Goal: Information Seeking & Learning: Learn about a topic

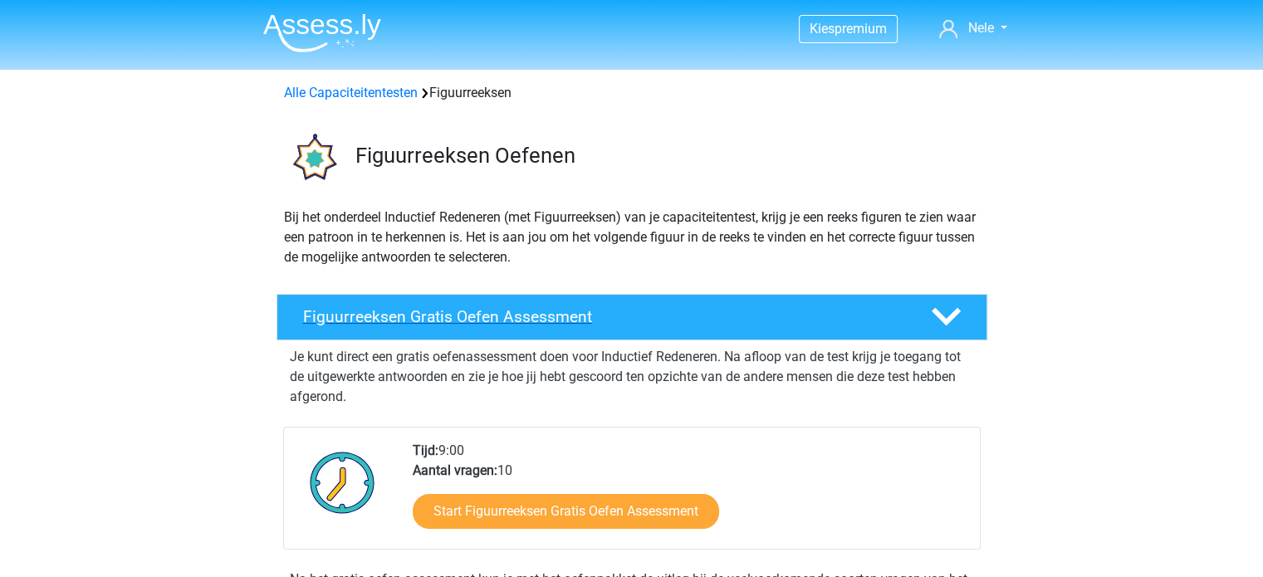
click at [435, 310] on h4 "Figuurreeksen Gratis Oefen Assessment" at bounding box center [603, 316] width 601 height 19
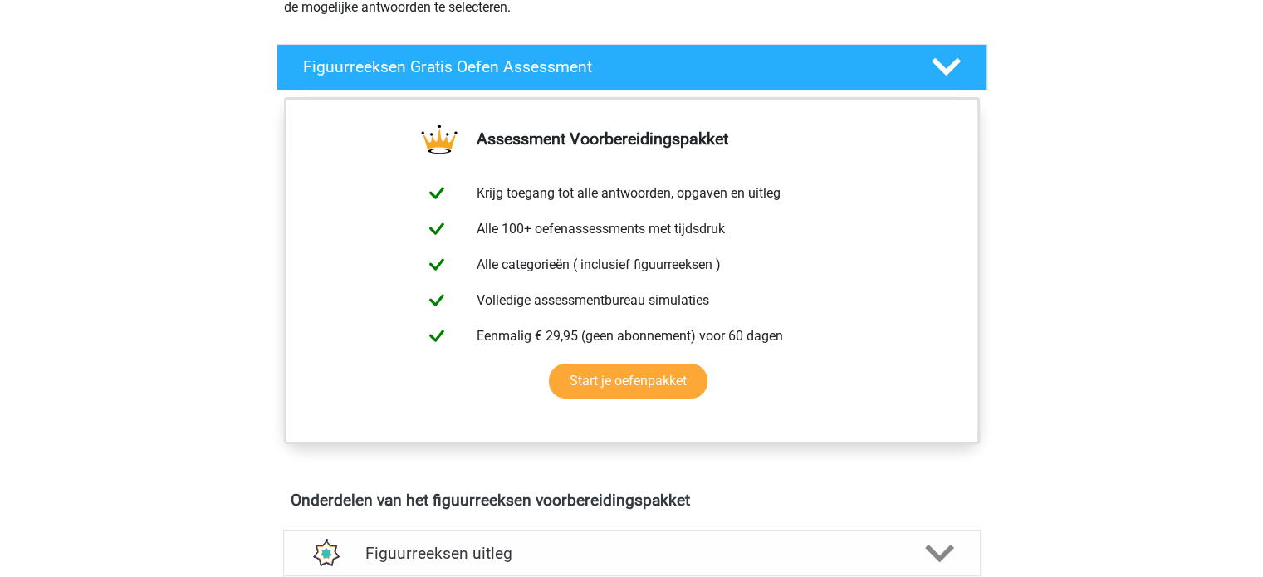
scroll to position [255, 0]
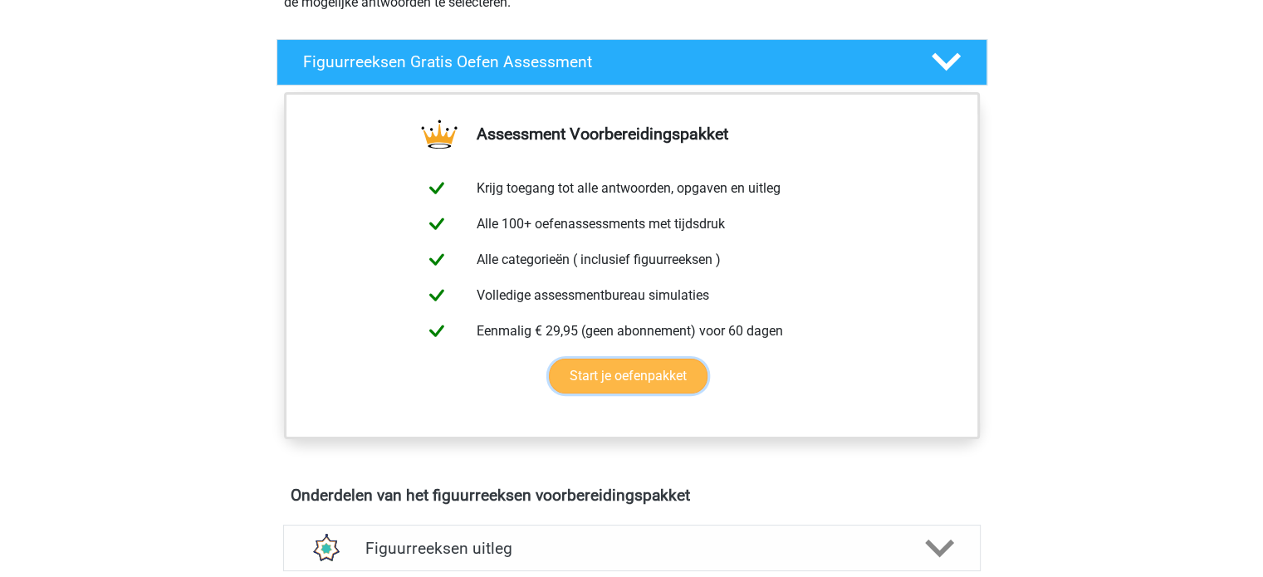
click at [619, 382] on link "Start je oefenpakket" at bounding box center [628, 376] width 159 height 35
click at [945, 66] on polygon at bounding box center [945, 62] width 29 height 18
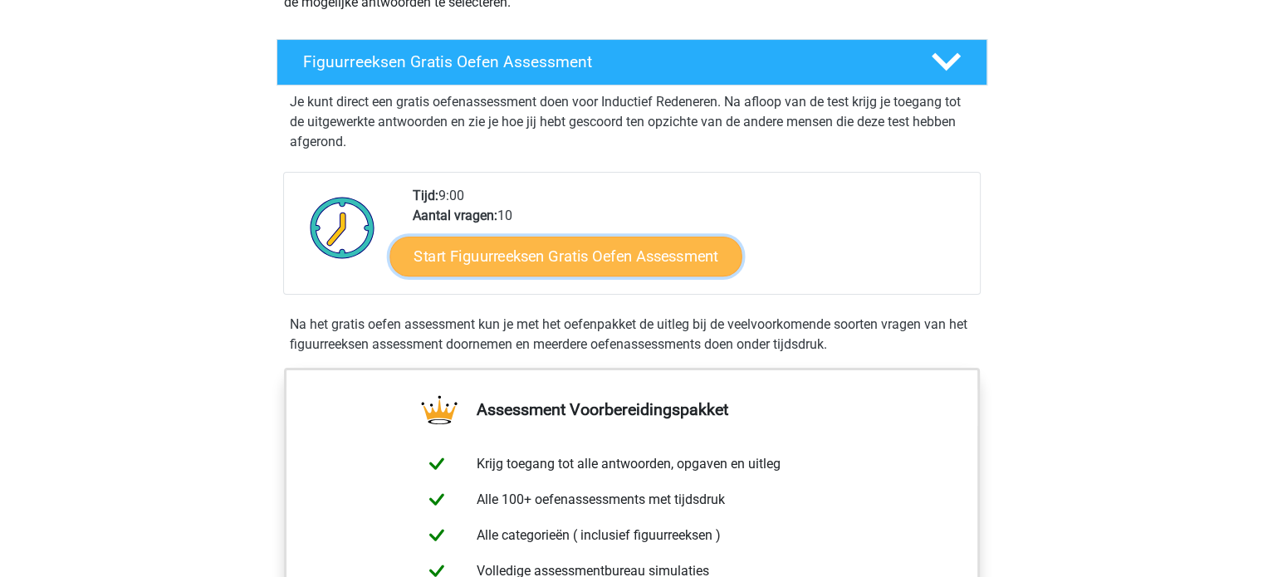
click at [532, 263] on link "Start Figuurreeksen Gratis Oefen Assessment" at bounding box center [565, 256] width 352 height 40
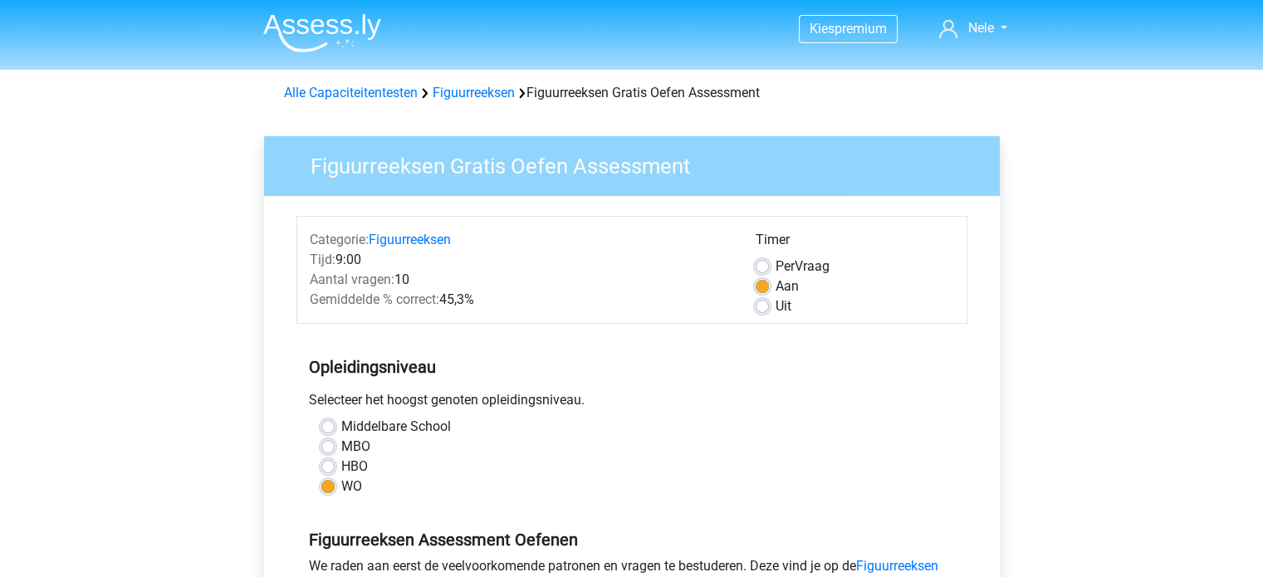
click at [341, 444] on label "MBO" at bounding box center [355, 447] width 29 height 20
click at [328, 444] on input "MBO" at bounding box center [327, 445] width 13 height 17
radio input "true"
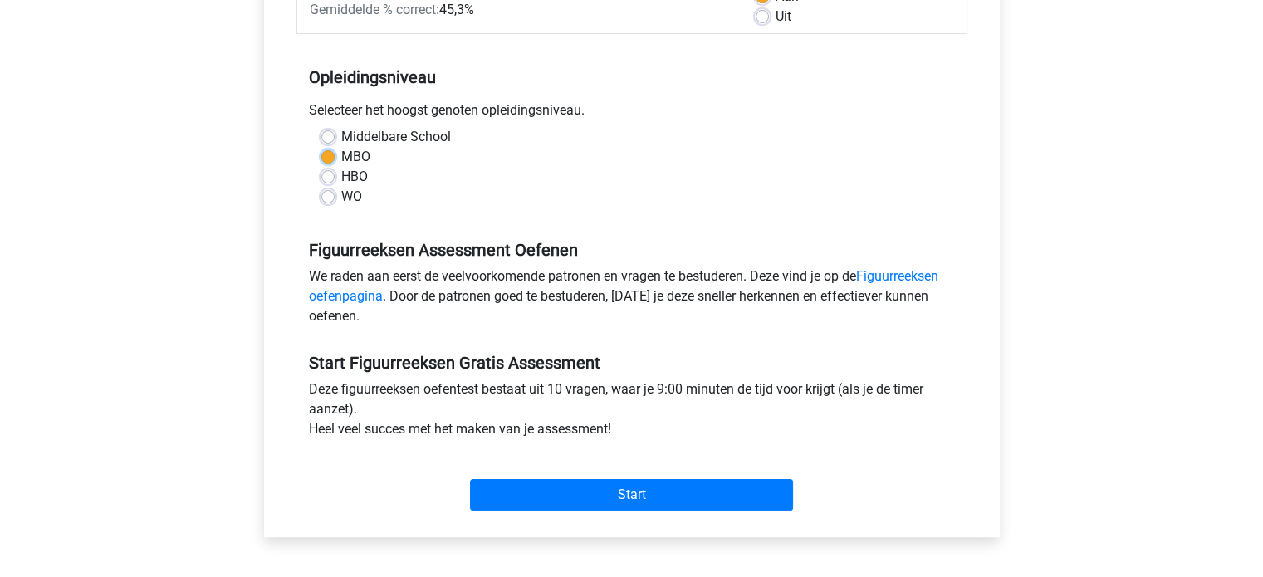
scroll to position [293, 0]
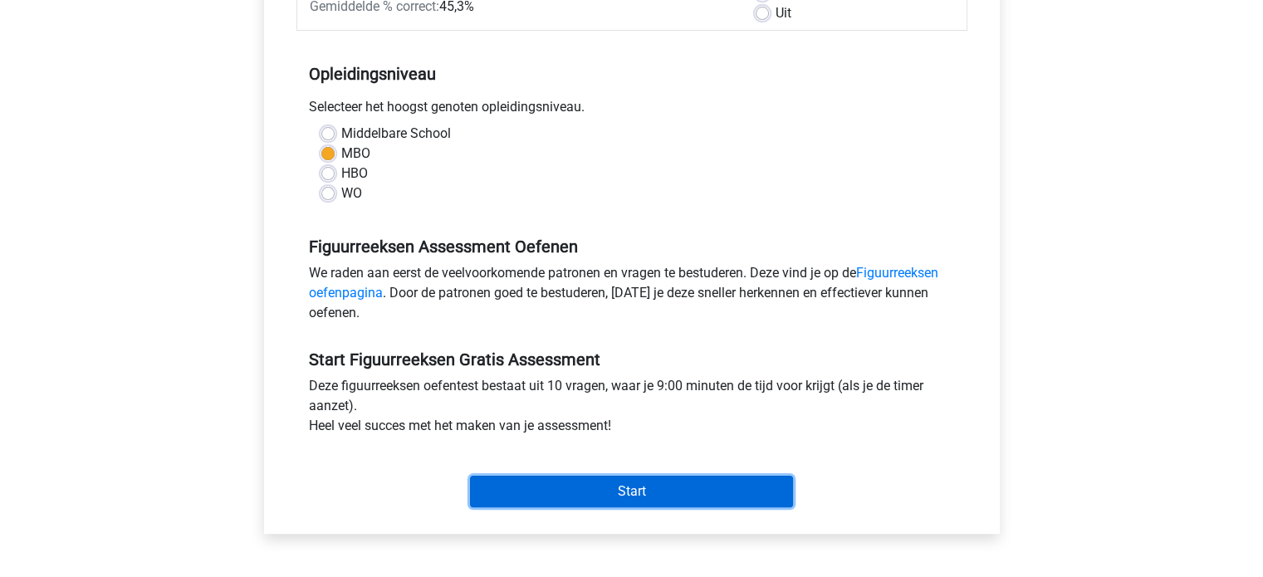
click at [598, 494] on input "Start" at bounding box center [631, 492] width 323 height 32
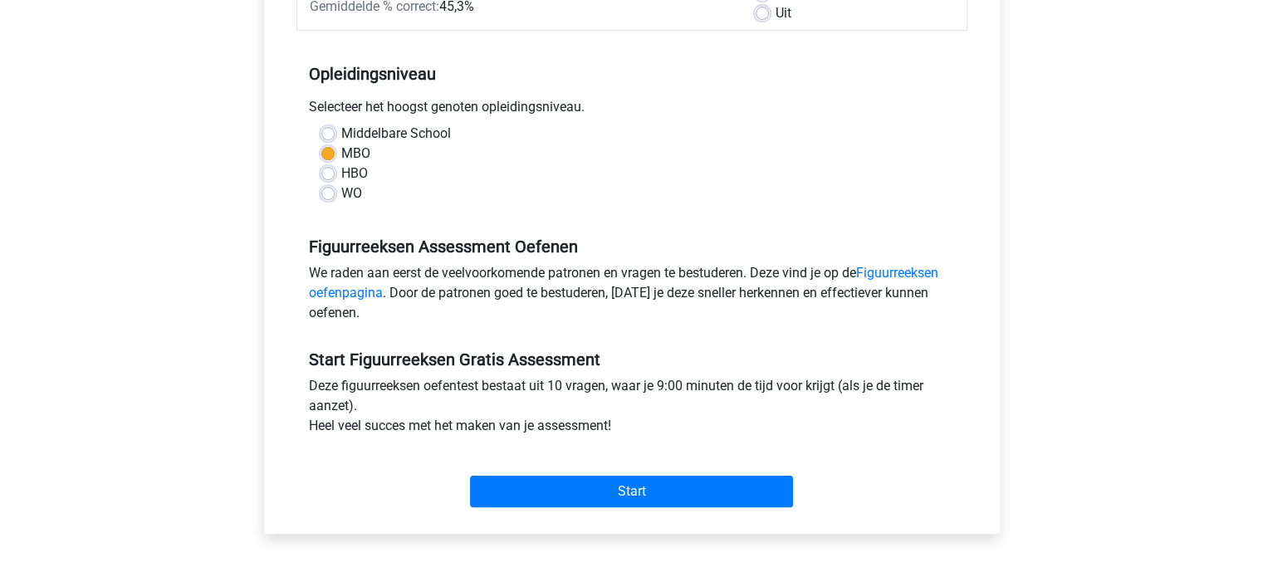
click at [341, 173] on label "HBO" at bounding box center [354, 174] width 27 height 20
click at [329, 173] on input "HBO" at bounding box center [327, 172] width 13 height 17
radio input "true"
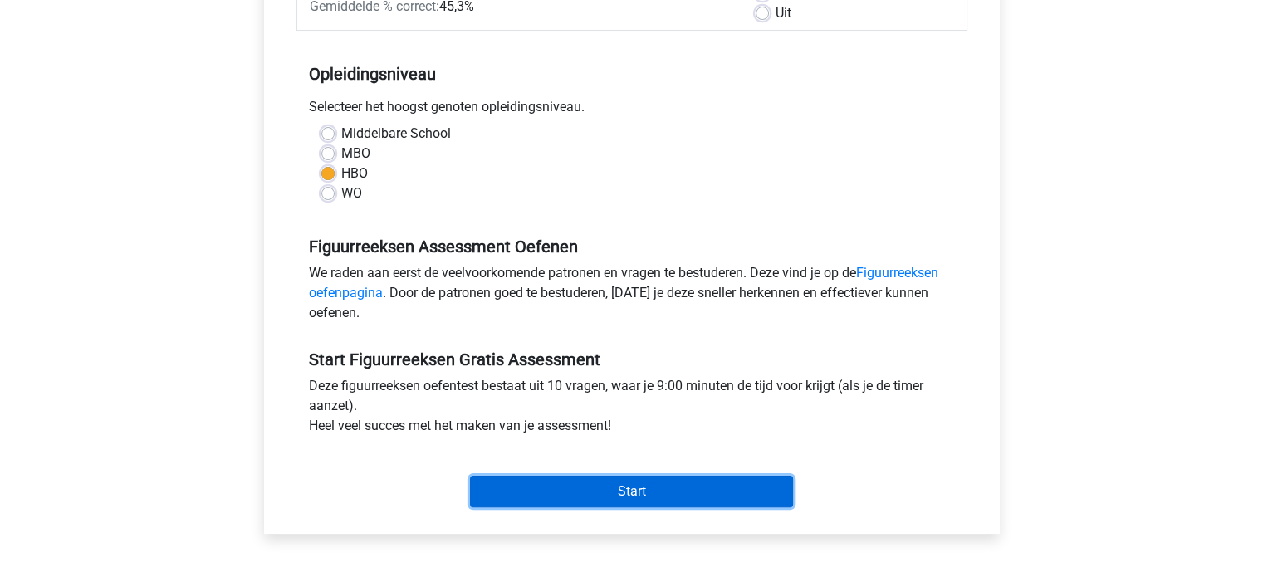
click at [628, 487] on input "Start" at bounding box center [631, 492] width 323 height 32
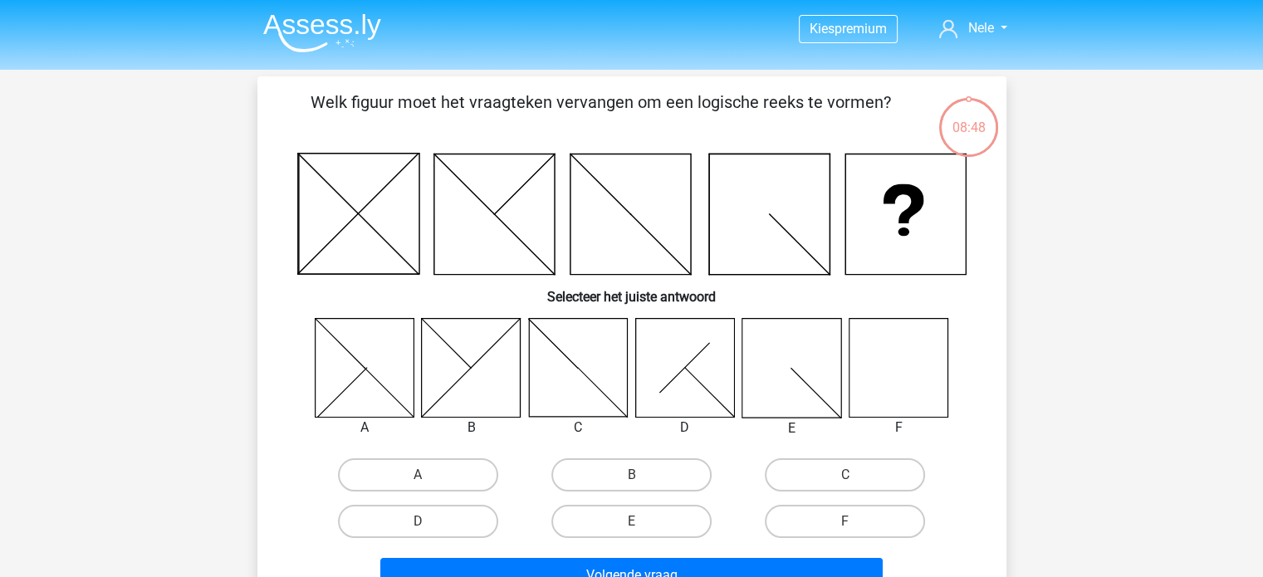
click at [885, 354] on icon at bounding box center [897, 367] width 99 height 99
click at [861, 515] on label "F" at bounding box center [844, 521] width 160 height 33
click at [856, 521] on input "F" at bounding box center [850, 526] width 11 height 11
radio input "true"
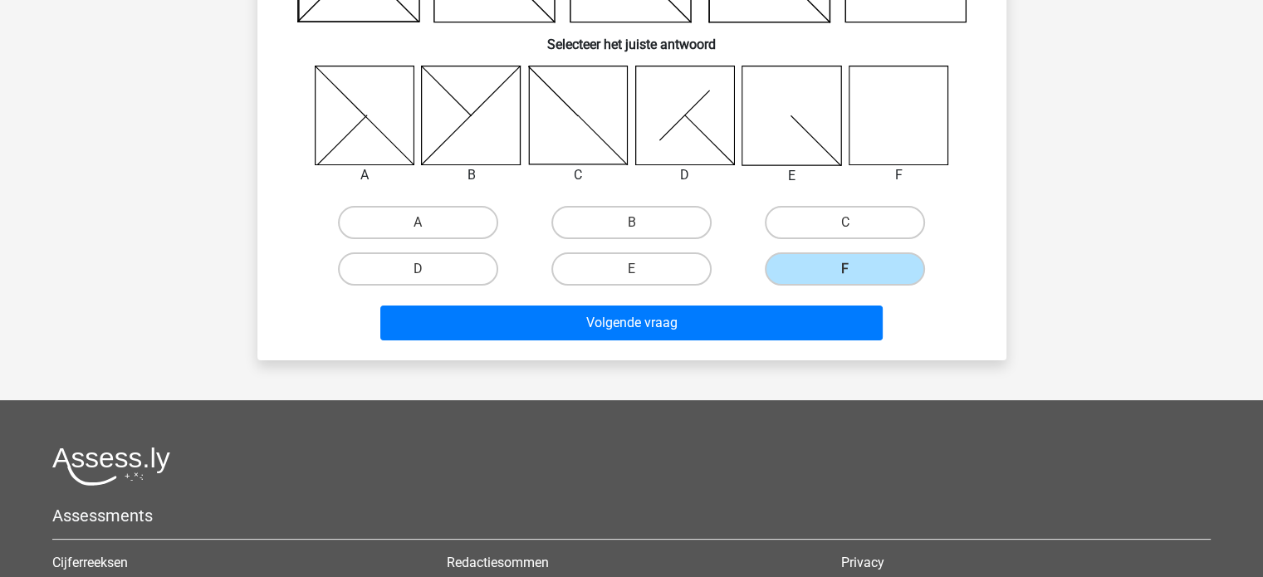
scroll to position [258, 0]
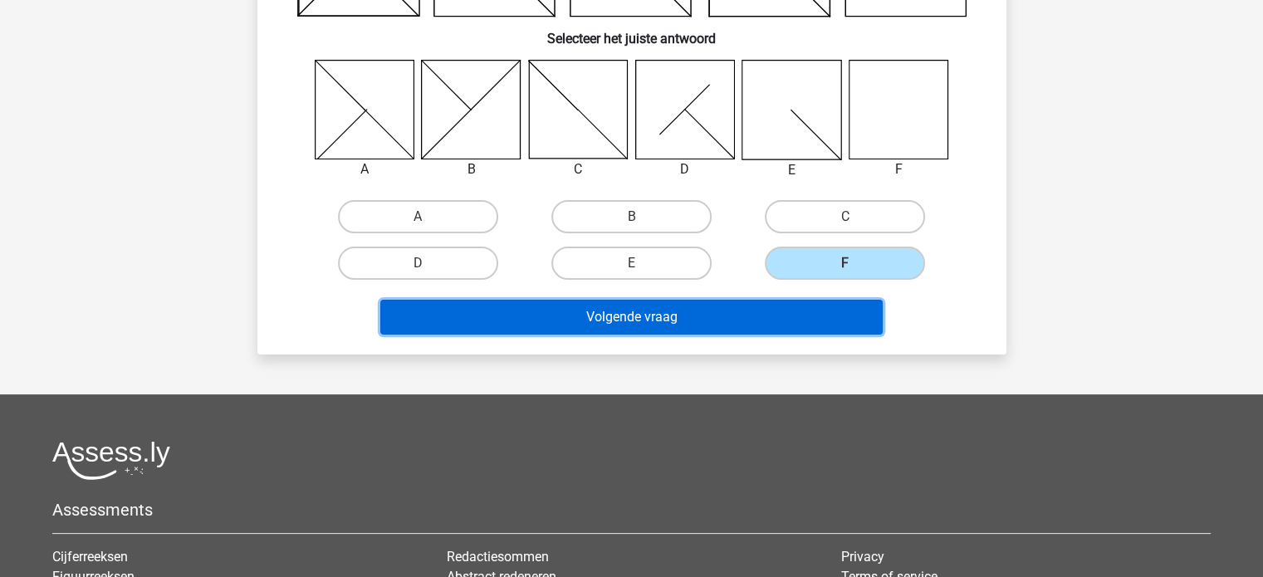
click at [703, 326] on button "Volgende vraag" at bounding box center [631, 317] width 502 height 35
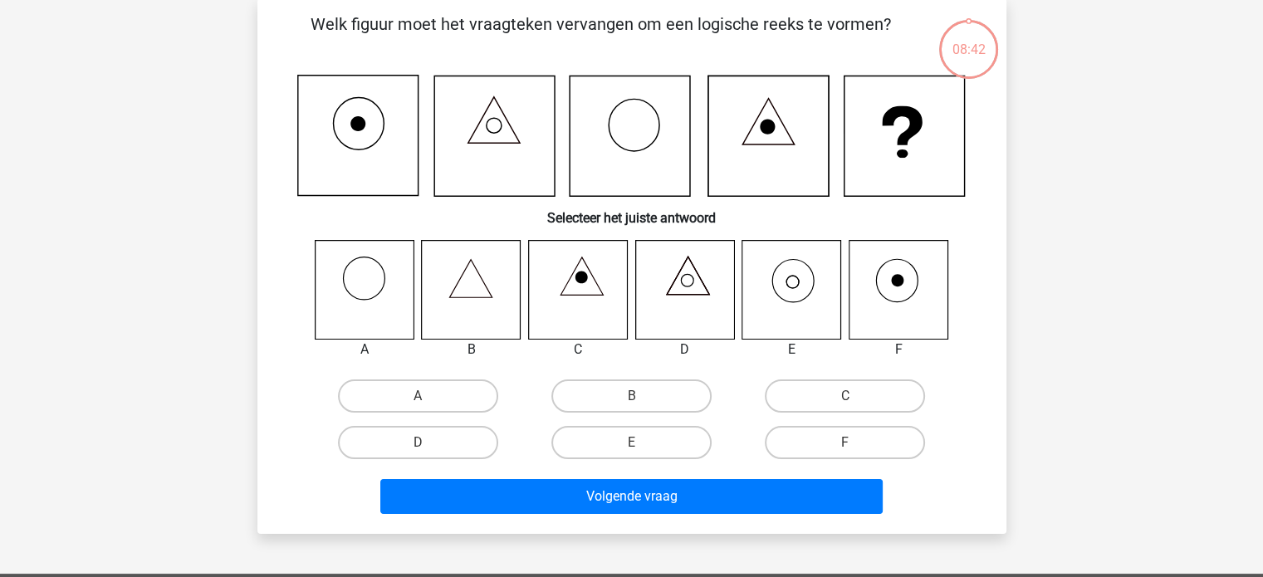
scroll to position [76, 0]
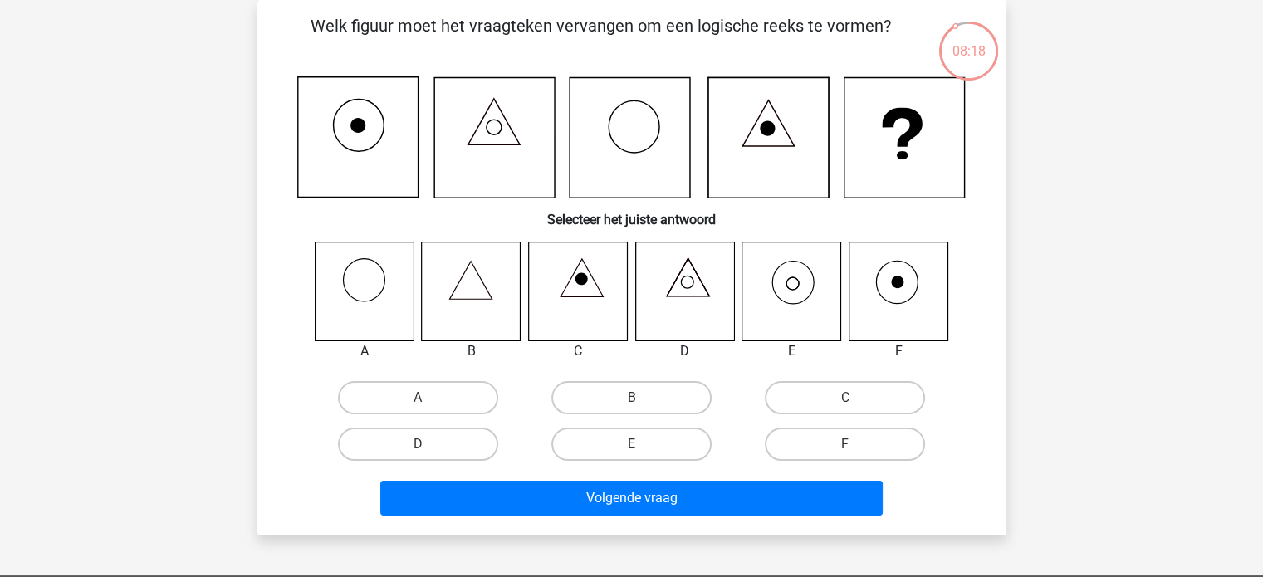
click at [787, 286] on icon at bounding box center [793, 283] width 12 height 12
click at [636, 441] on label "E" at bounding box center [631, 443] width 160 height 33
click at [636, 444] on input "E" at bounding box center [636, 449] width 11 height 11
radio input "true"
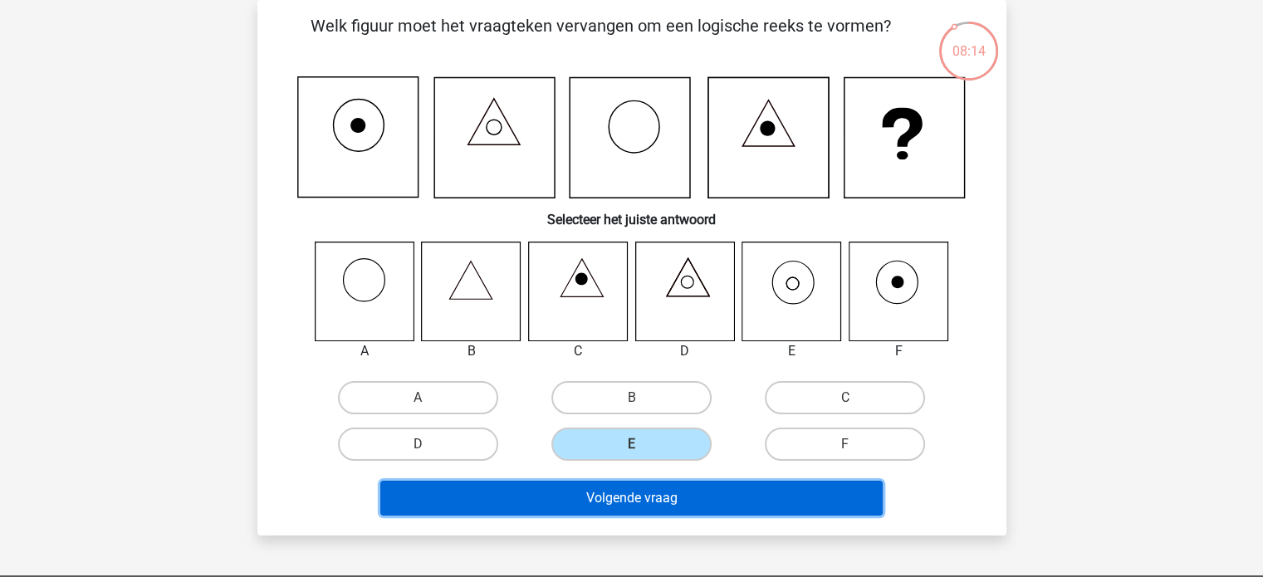
click at [615, 501] on button "Volgende vraag" at bounding box center [631, 498] width 502 height 35
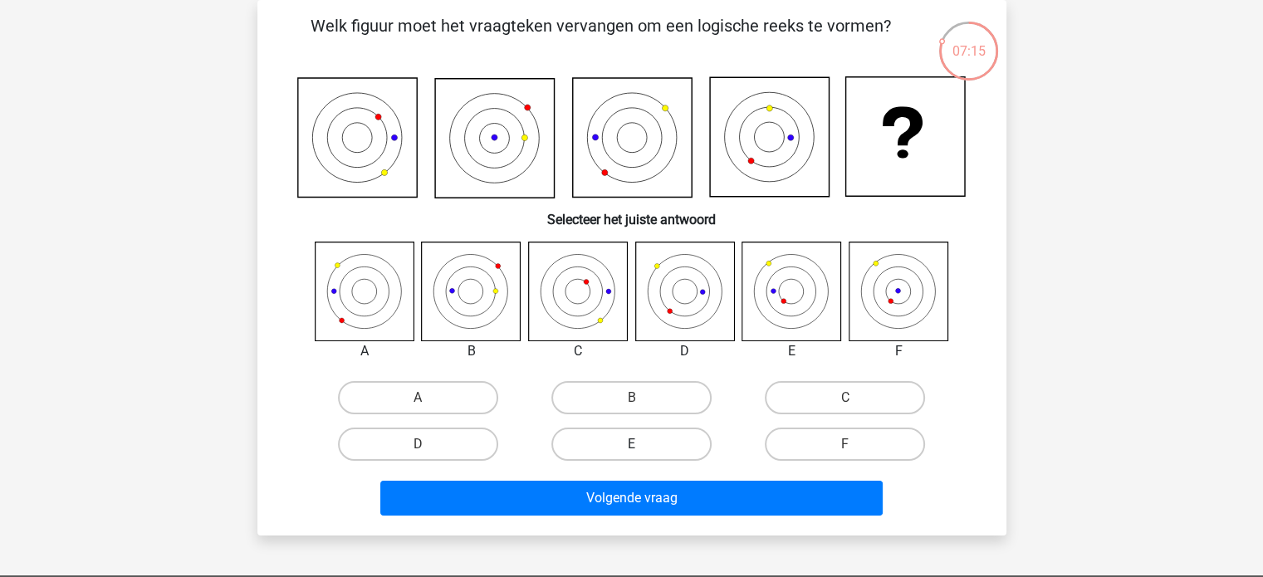
click at [671, 442] on label "E" at bounding box center [631, 443] width 160 height 33
click at [642, 444] on input "E" at bounding box center [636, 449] width 11 height 11
radio input "true"
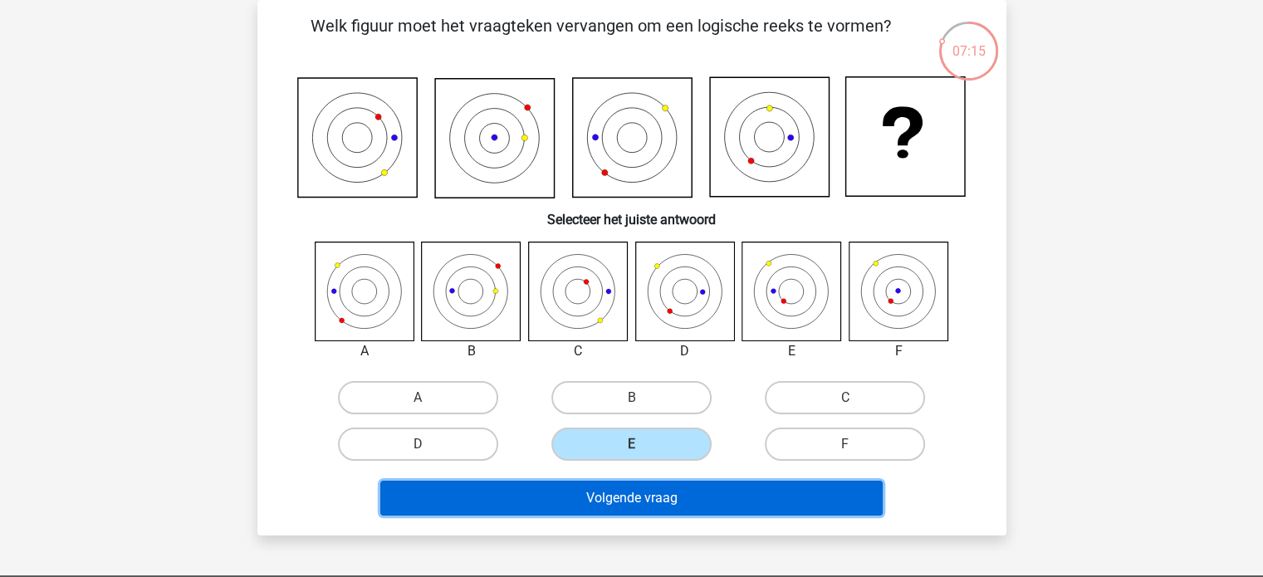
click at [661, 492] on button "Volgende vraag" at bounding box center [631, 498] width 502 height 35
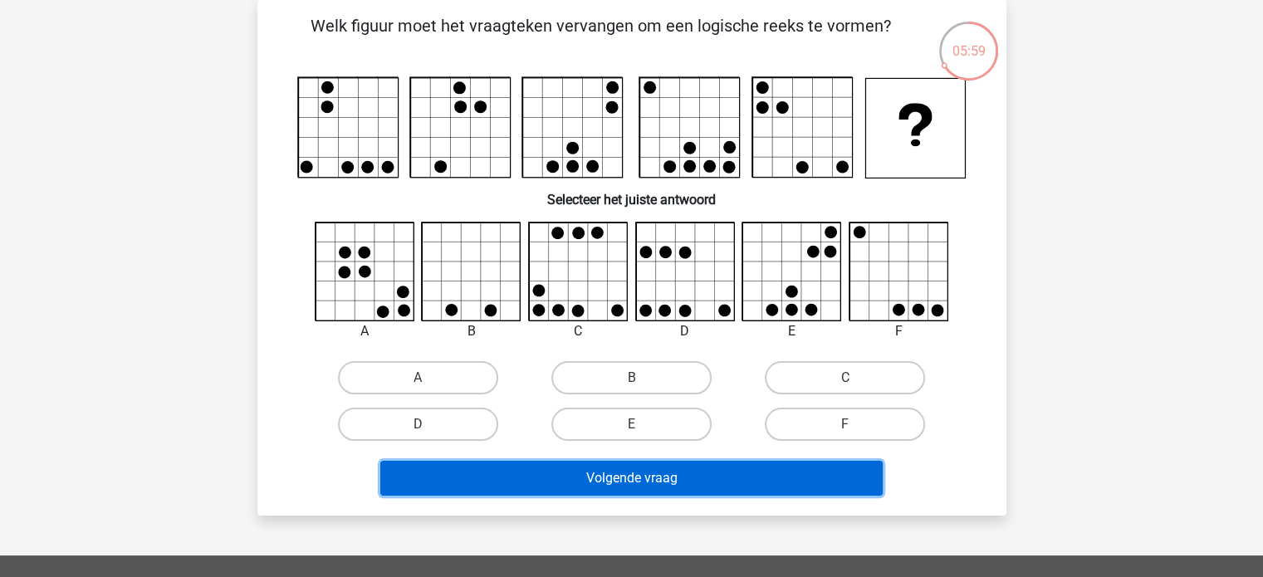
click at [797, 476] on button "Volgende vraag" at bounding box center [631, 478] width 502 height 35
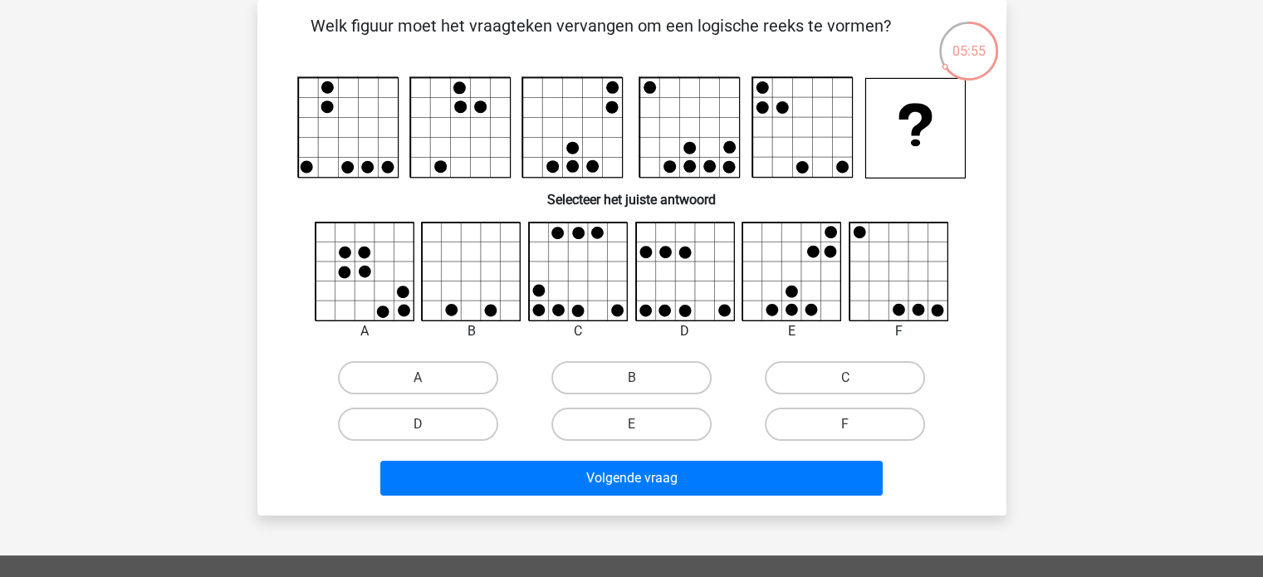
click at [531, 388] on div "B" at bounding box center [631, 377] width 200 height 33
click at [813, 371] on label "C" at bounding box center [844, 377] width 160 height 33
click at [845, 378] on input "C" at bounding box center [850, 383] width 11 height 11
radio input "true"
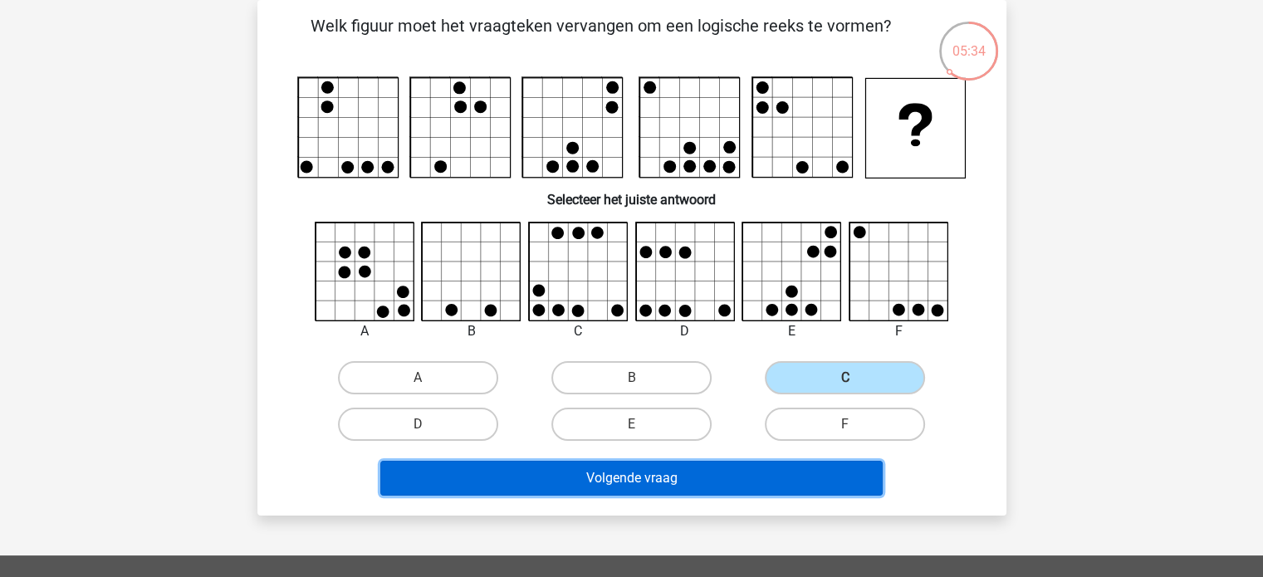
click at [733, 487] on button "Volgende vraag" at bounding box center [631, 478] width 502 height 35
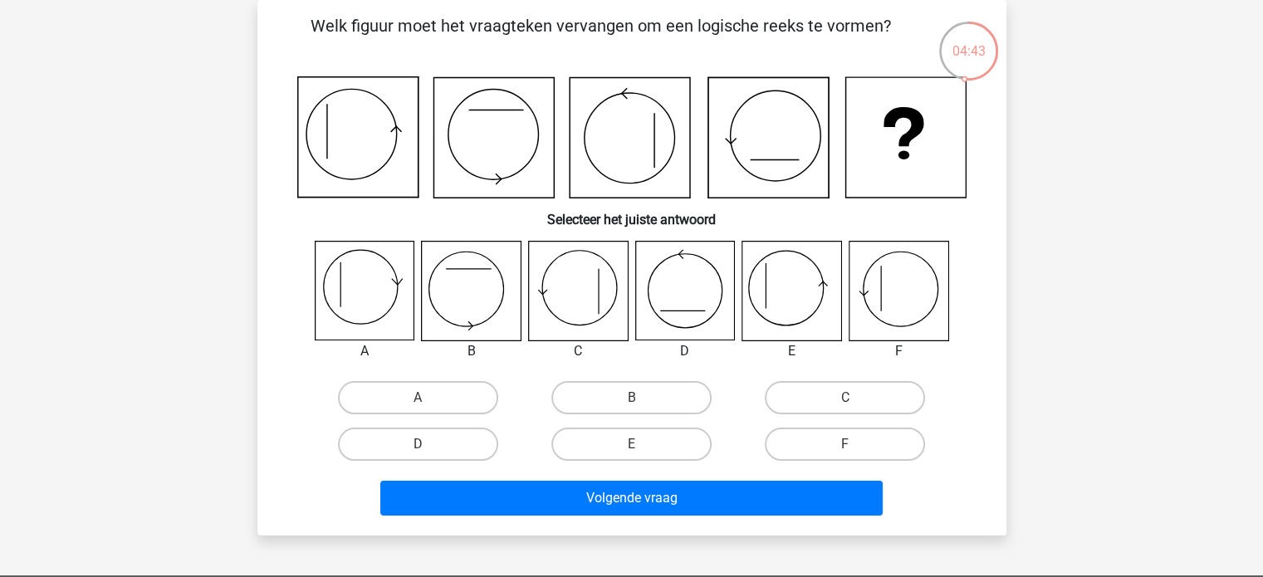
click at [786, 283] on icon at bounding box center [791, 291] width 99 height 99
click at [663, 441] on label "E" at bounding box center [631, 443] width 160 height 33
click at [642, 444] on input "E" at bounding box center [636, 449] width 11 height 11
radio input "true"
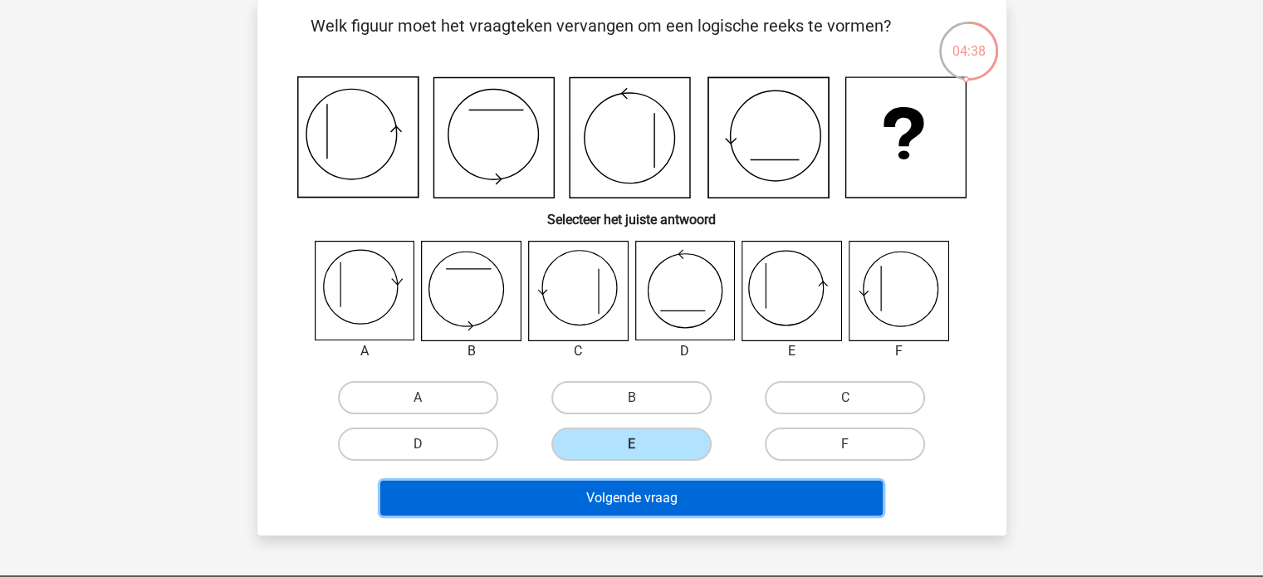
click at [647, 499] on button "Volgende vraag" at bounding box center [631, 498] width 502 height 35
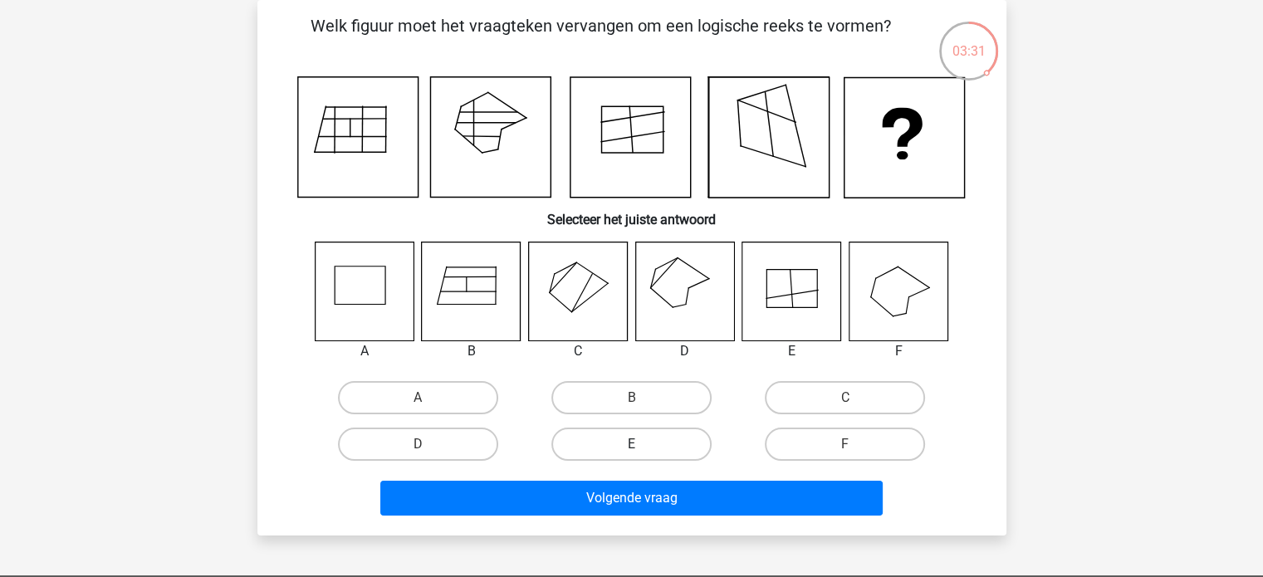
click at [672, 449] on label "E" at bounding box center [631, 443] width 160 height 33
click at [642, 449] on input "E" at bounding box center [636, 449] width 11 height 11
radio input "true"
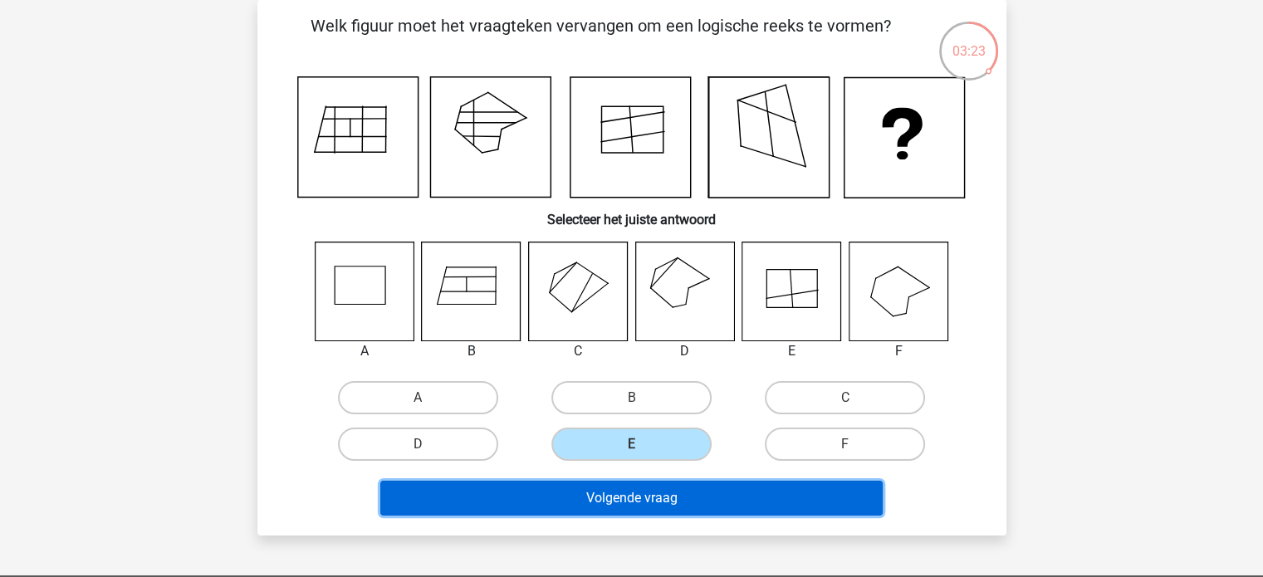
click at [751, 496] on button "Volgende vraag" at bounding box center [631, 498] width 502 height 35
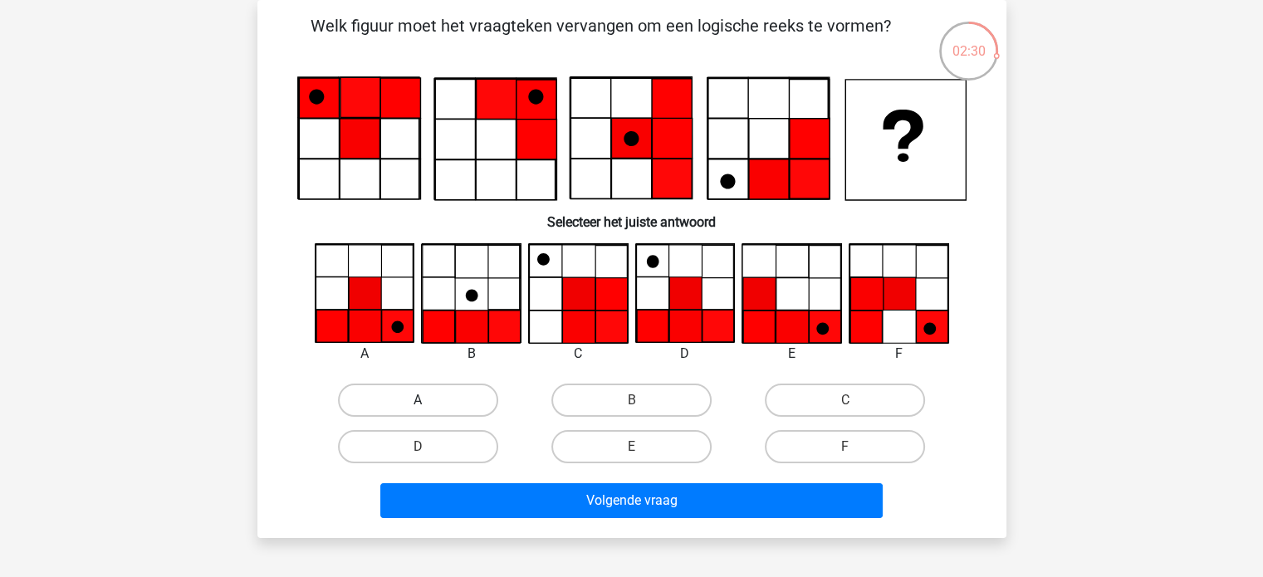
click at [449, 398] on label "A" at bounding box center [418, 399] width 160 height 33
click at [428, 400] on input "A" at bounding box center [423, 405] width 11 height 11
radio input "true"
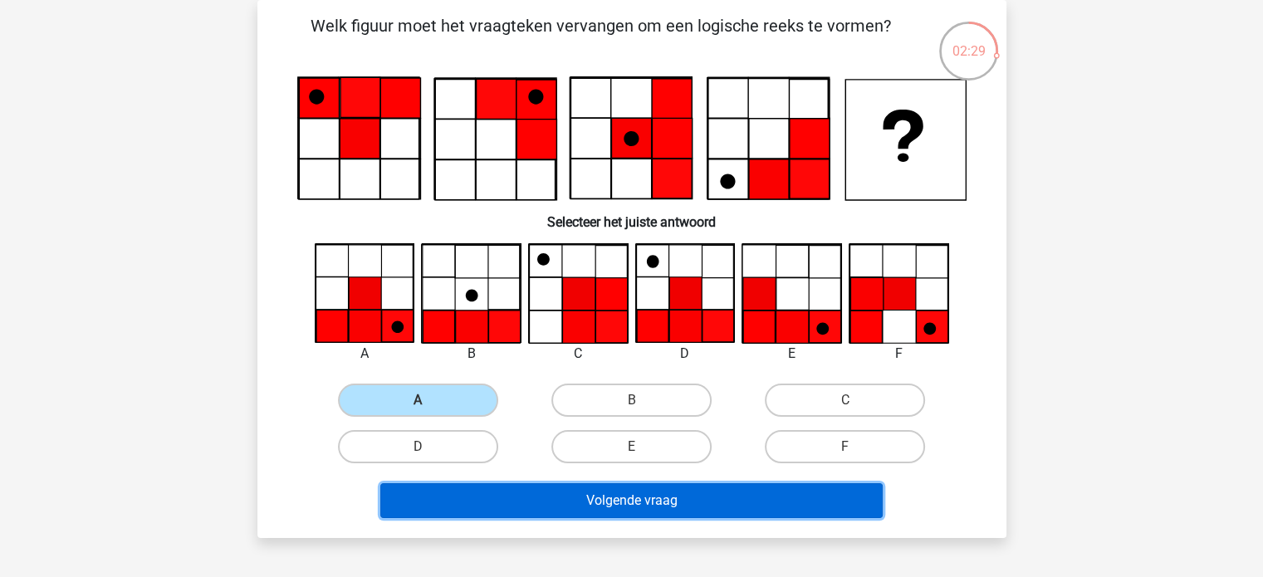
click at [581, 506] on button "Volgende vraag" at bounding box center [631, 500] width 502 height 35
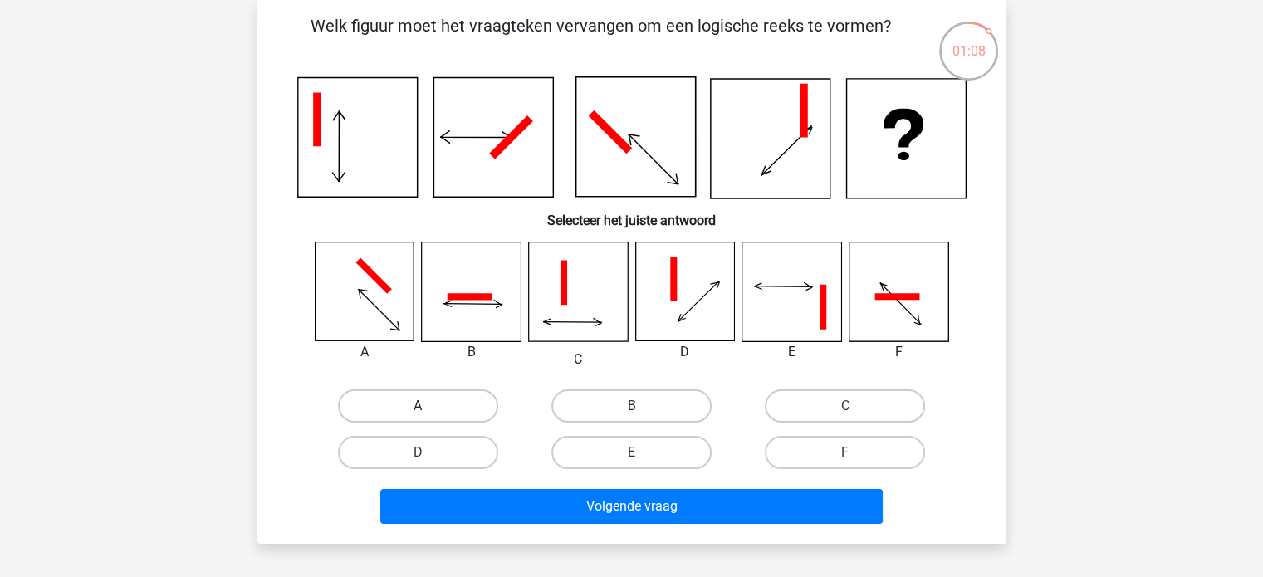
click at [418, 398] on label "A" at bounding box center [418, 405] width 160 height 33
click at [418, 406] on input "A" at bounding box center [423, 411] width 11 height 11
radio input "true"
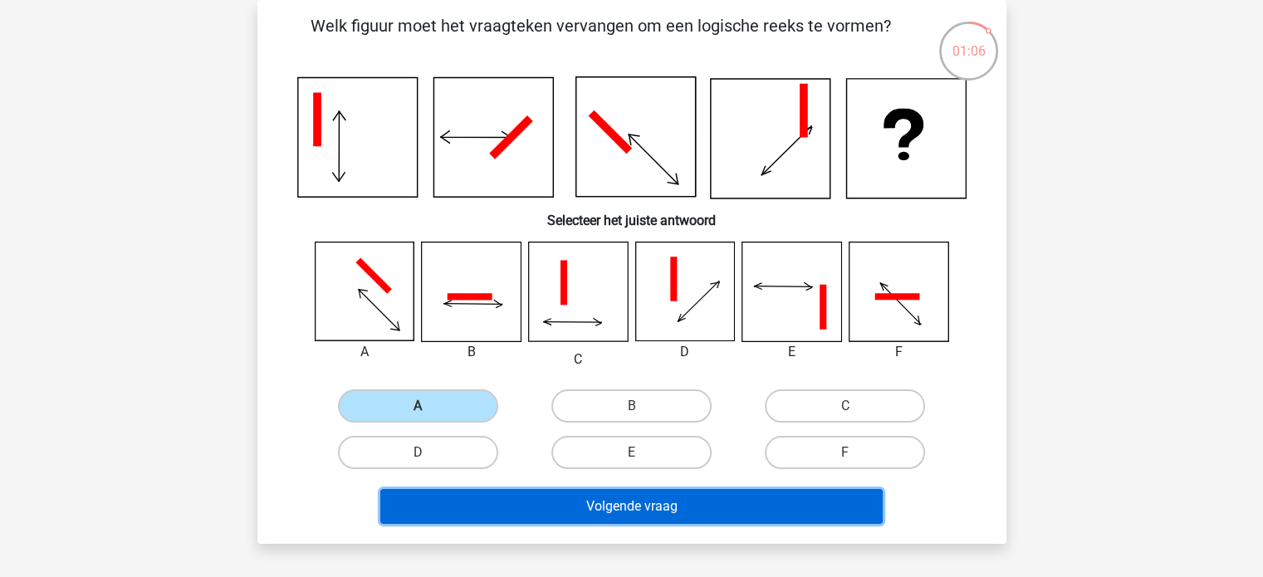
click at [760, 516] on button "Volgende vraag" at bounding box center [631, 506] width 502 height 35
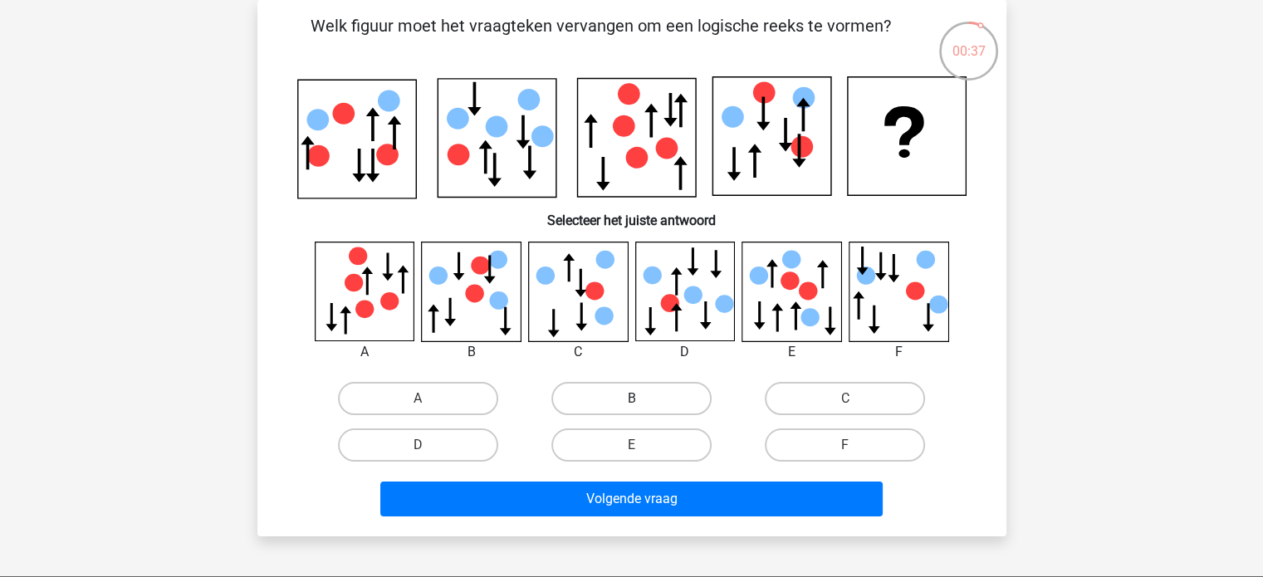
click at [634, 396] on label "B" at bounding box center [631, 398] width 160 height 33
click at [634, 398] on input "B" at bounding box center [636, 403] width 11 height 11
radio input "true"
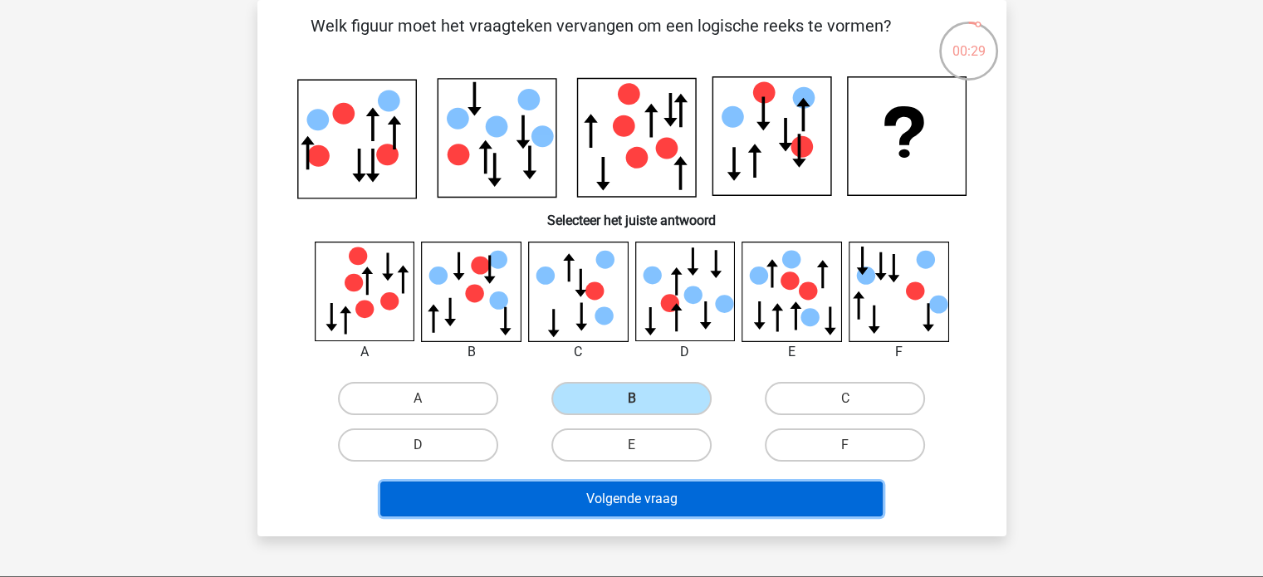
click at [755, 487] on button "Volgende vraag" at bounding box center [631, 498] width 502 height 35
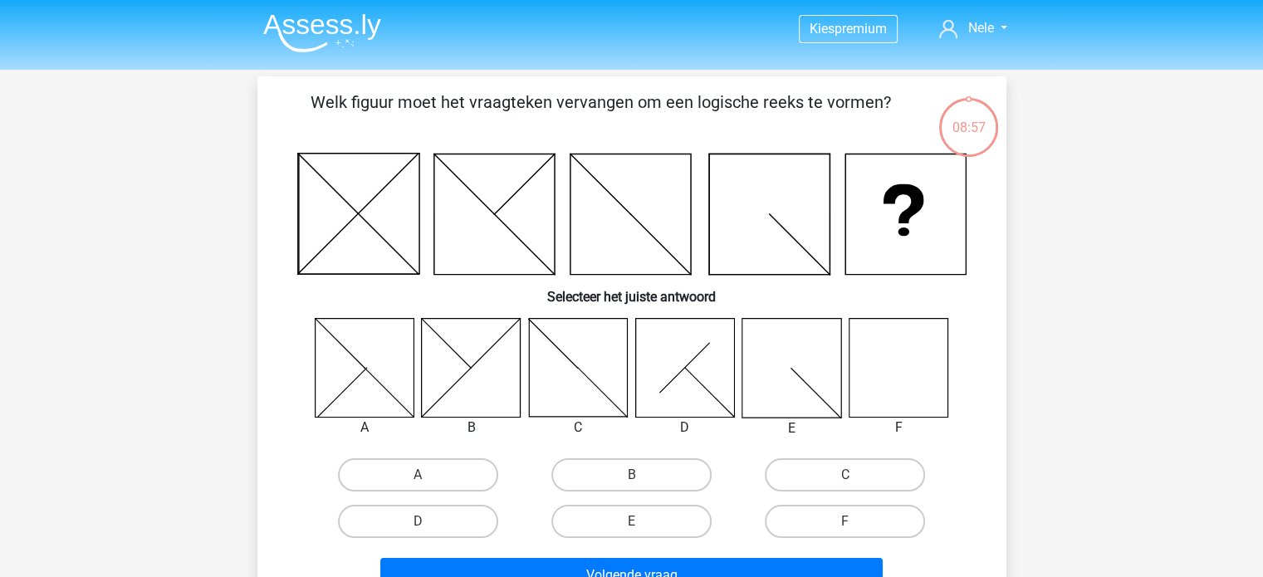
click at [867, 384] on icon at bounding box center [897, 367] width 99 height 99
click at [819, 520] on label "F" at bounding box center [844, 521] width 160 height 33
click at [845, 521] on input "F" at bounding box center [850, 526] width 11 height 11
radio input "true"
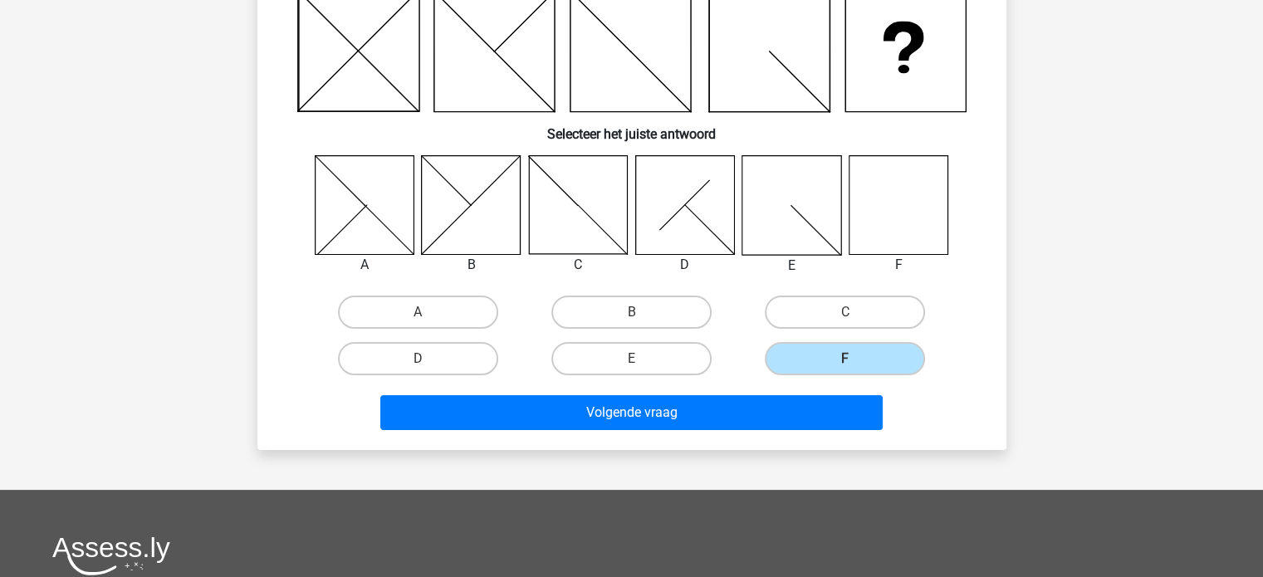
scroll to position [188, 0]
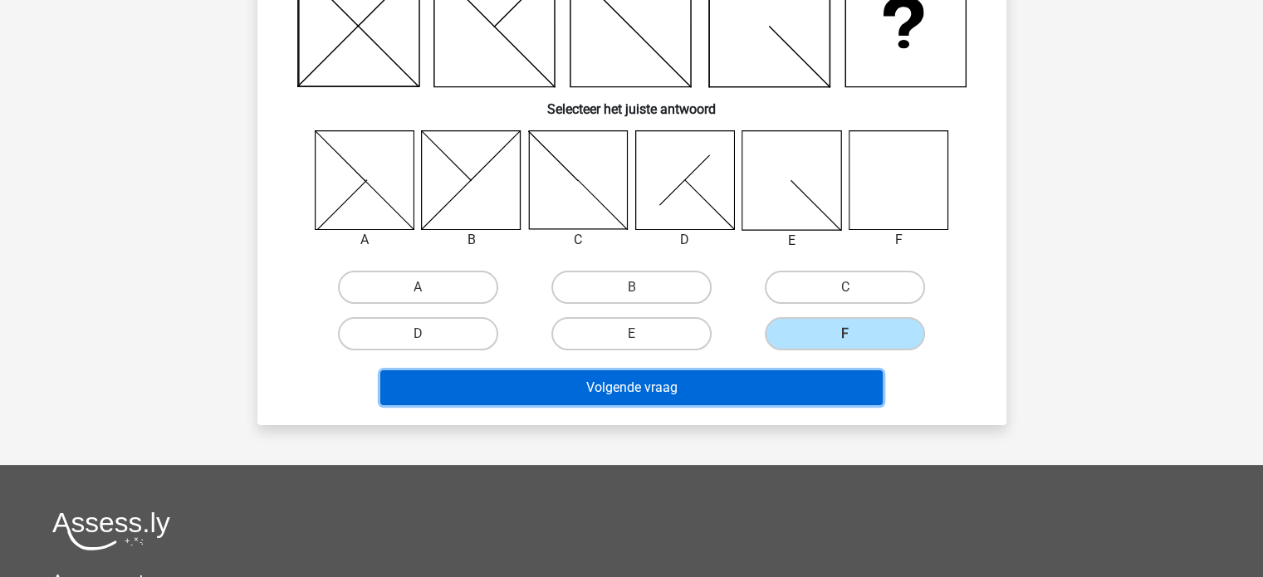
click at [810, 384] on button "Volgende vraag" at bounding box center [631, 387] width 502 height 35
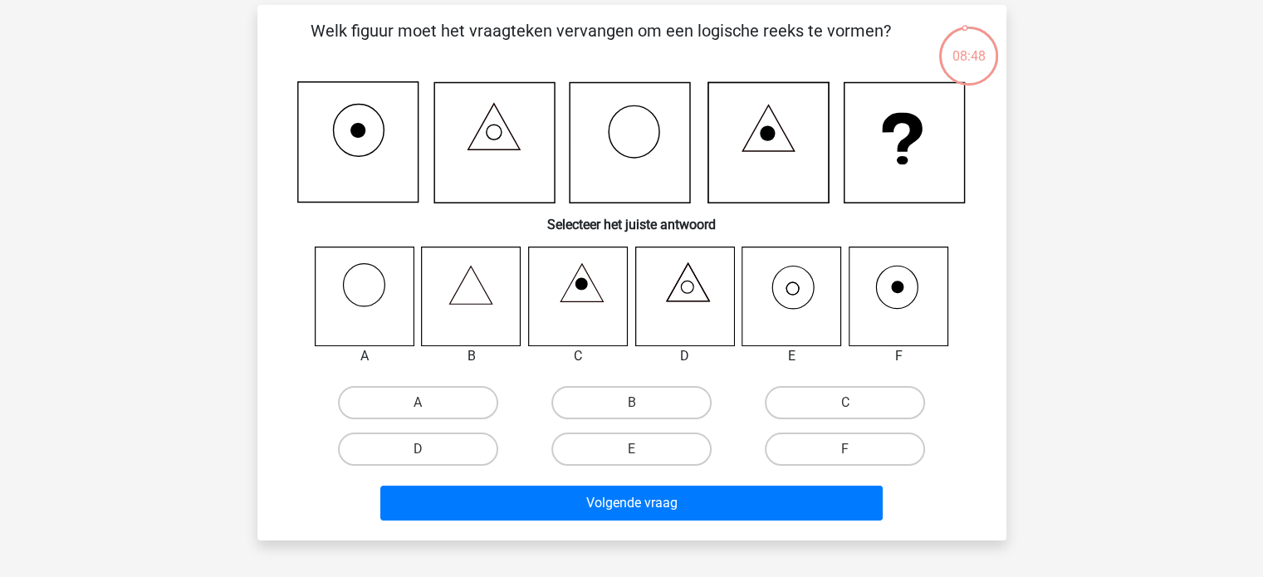
scroll to position [0, 0]
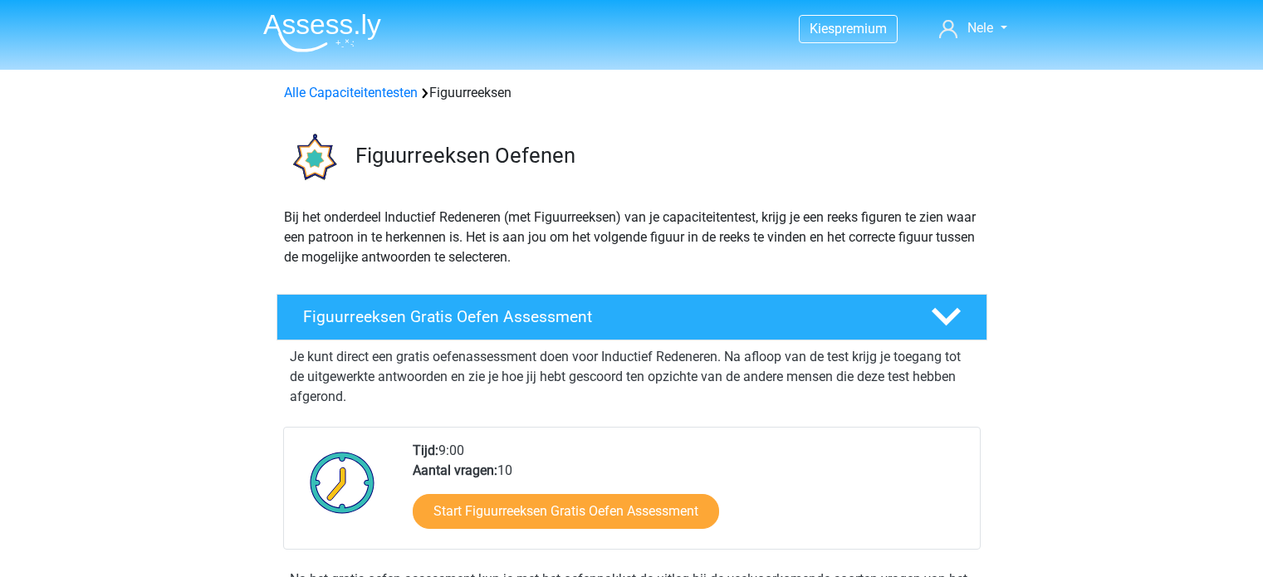
scroll to position [255, 0]
